Goal: Check status: Check status

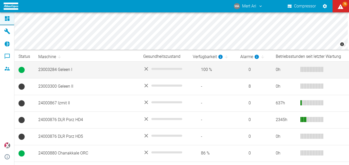
scroll to position [89, 0]
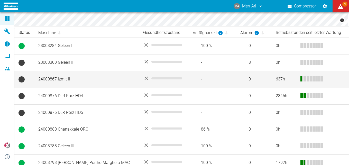
click at [78, 84] on td "24000867 Izmit II" at bounding box center [86, 79] width 105 height 17
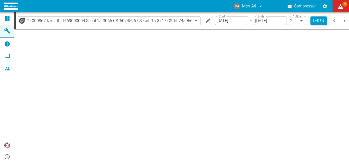
type input "2min"
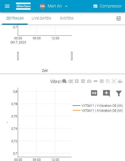
scroll to position [66, 0]
